Goal: Task Accomplishment & Management: Complete application form

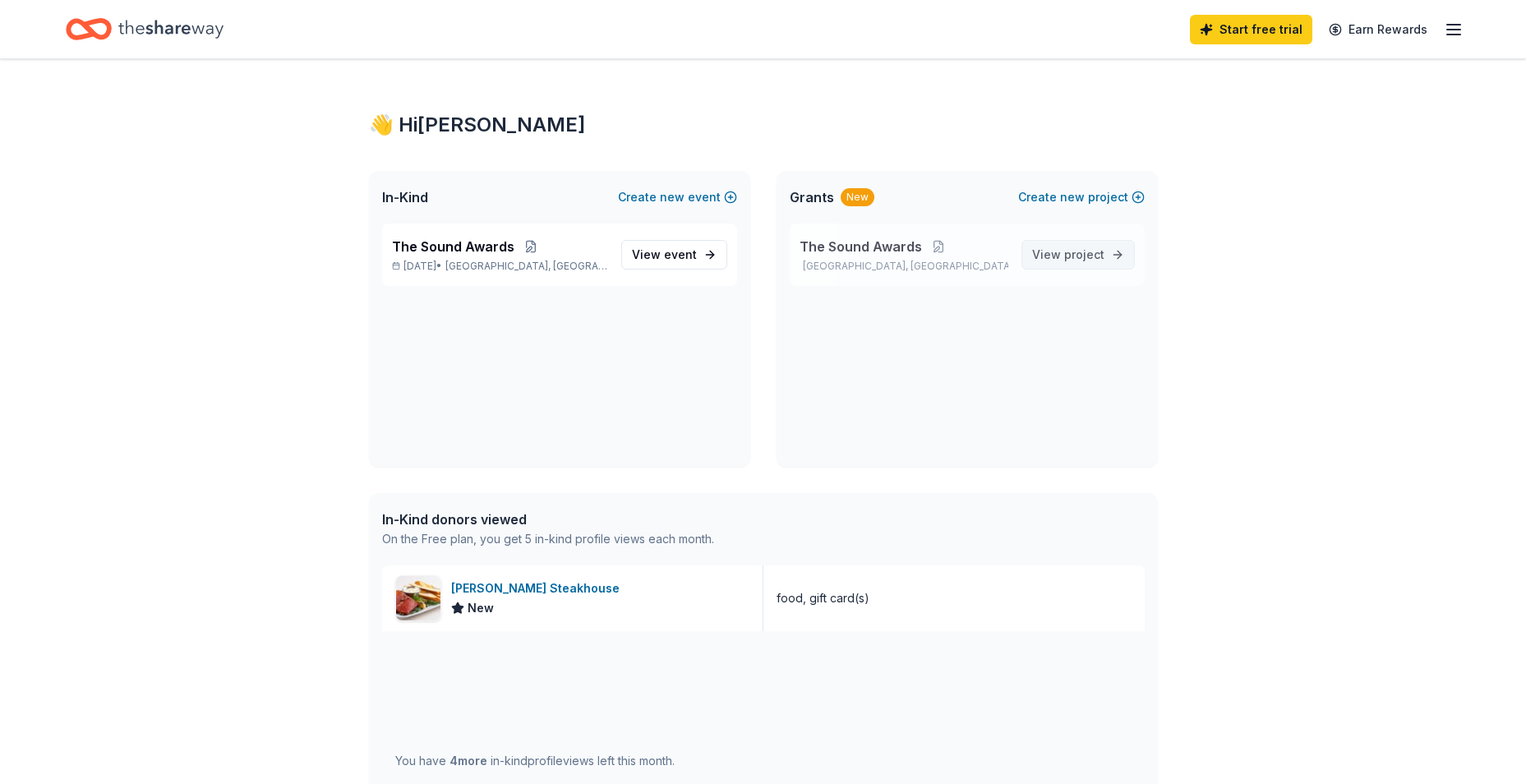
click at [1064, 248] on span "View project" at bounding box center [1069, 254] width 73 height 20
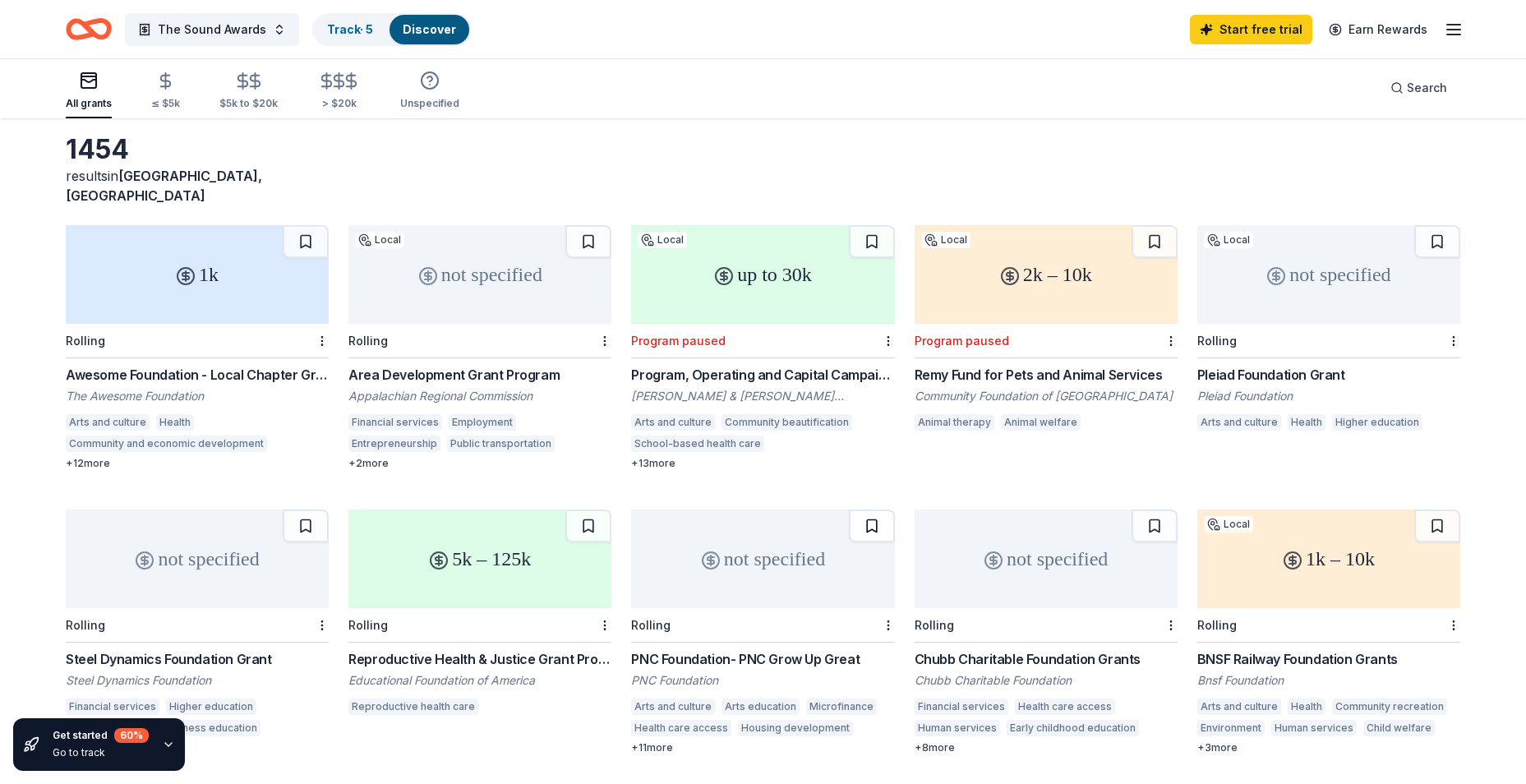
scroll to position [233, 0]
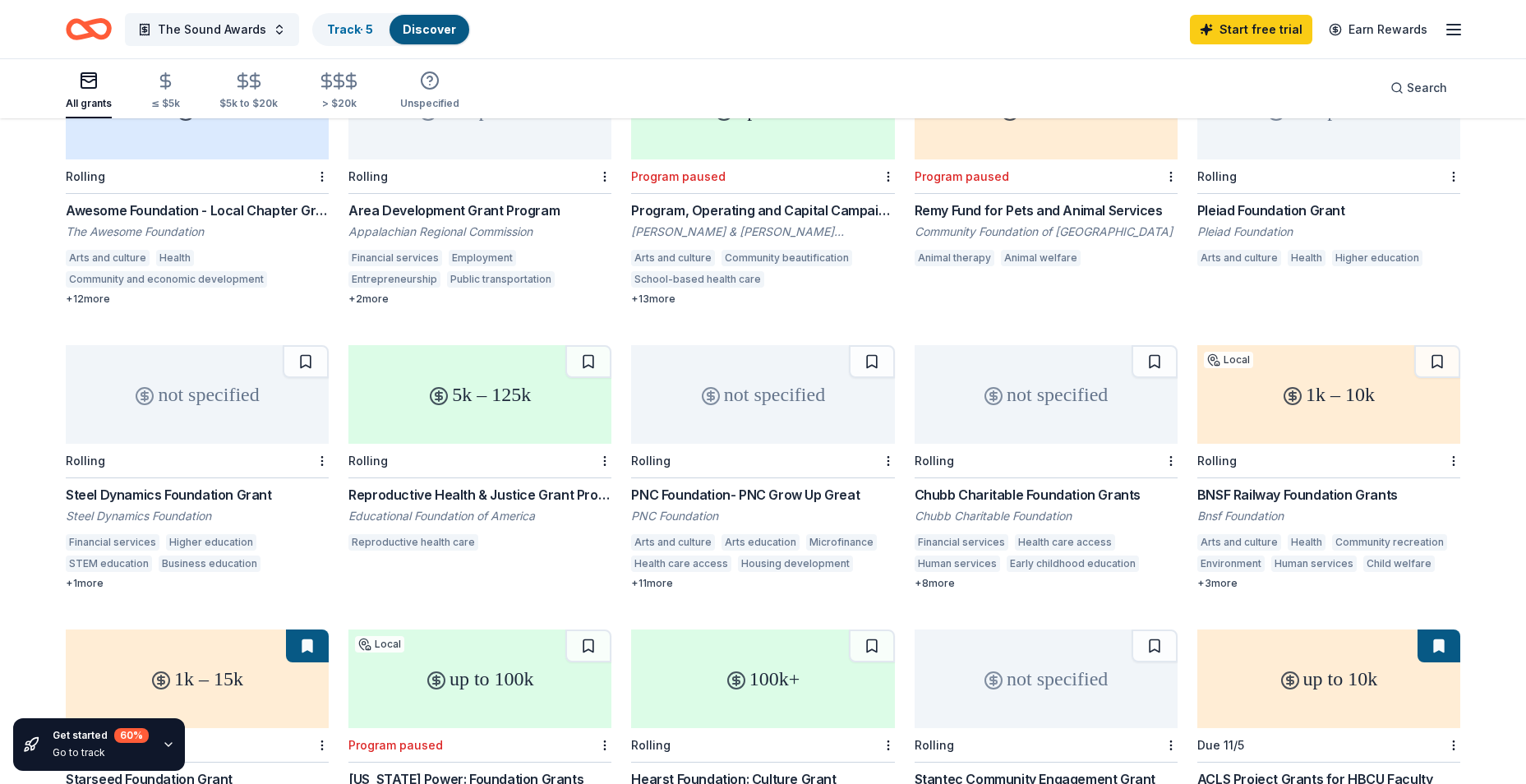
click at [1301, 485] on div "BNSF Railway Foundation Grants" at bounding box center [1329, 494] width 263 height 20
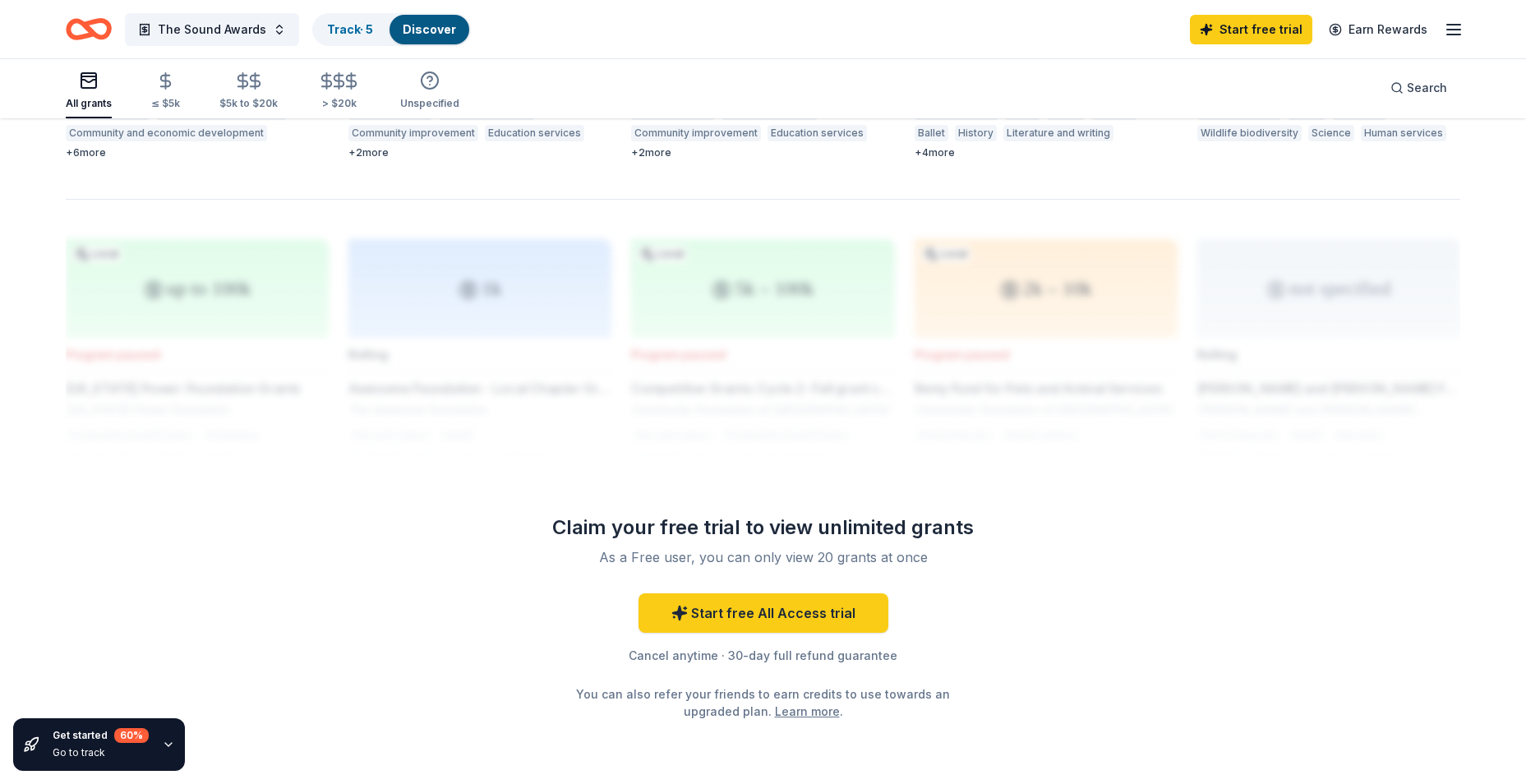
scroll to position [1150, 0]
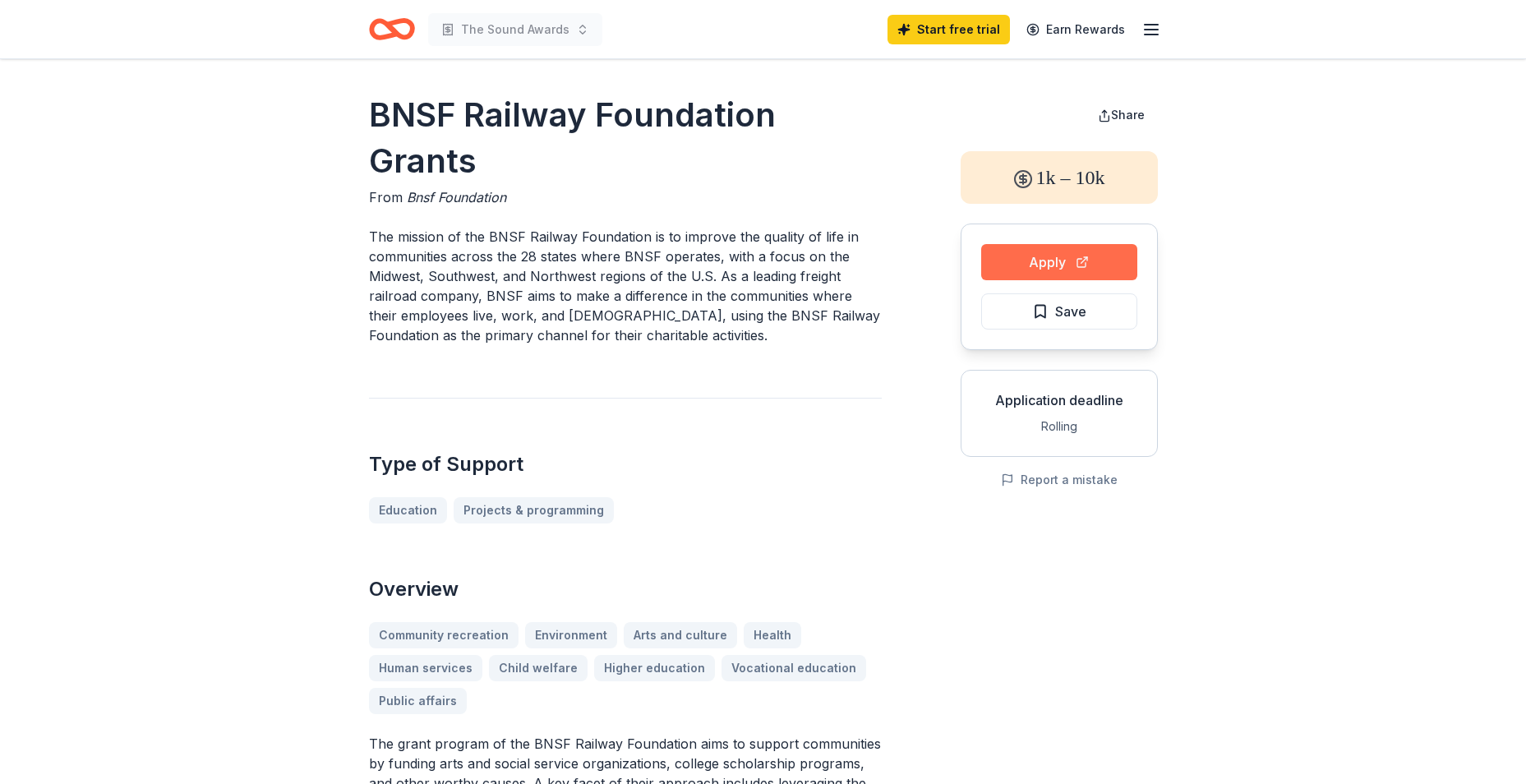
click at [1027, 269] on button "Apply" at bounding box center [1059, 262] width 156 height 36
